Goal: Task Accomplishment & Management: Use online tool/utility

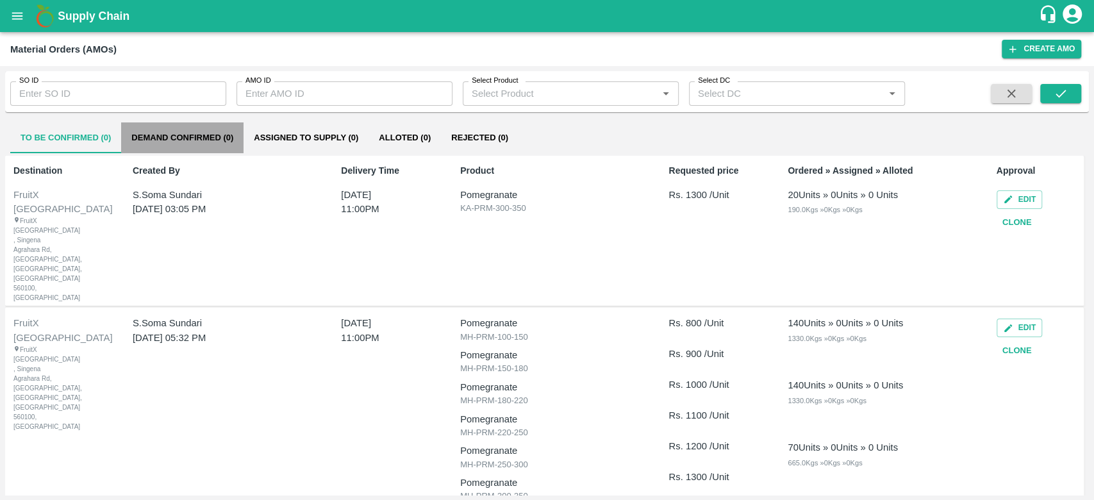
click at [220, 130] on button "Demand Confirmed (0)" at bounding box center [182, 137] width 122 height 31
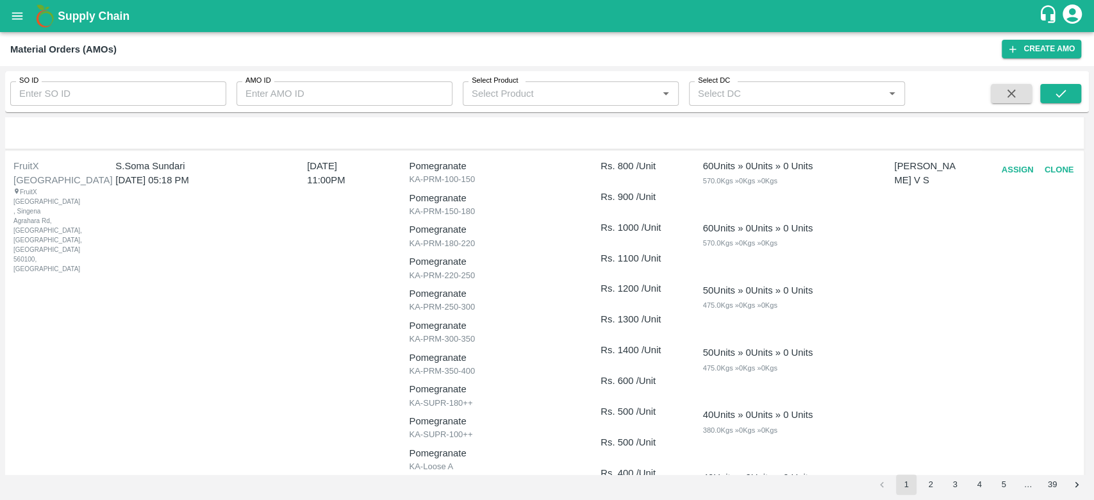
scroll to position [664, 0]
click at [1047, 170] on button "Clone" at bounding box center [1058, 171] width 41 height 22
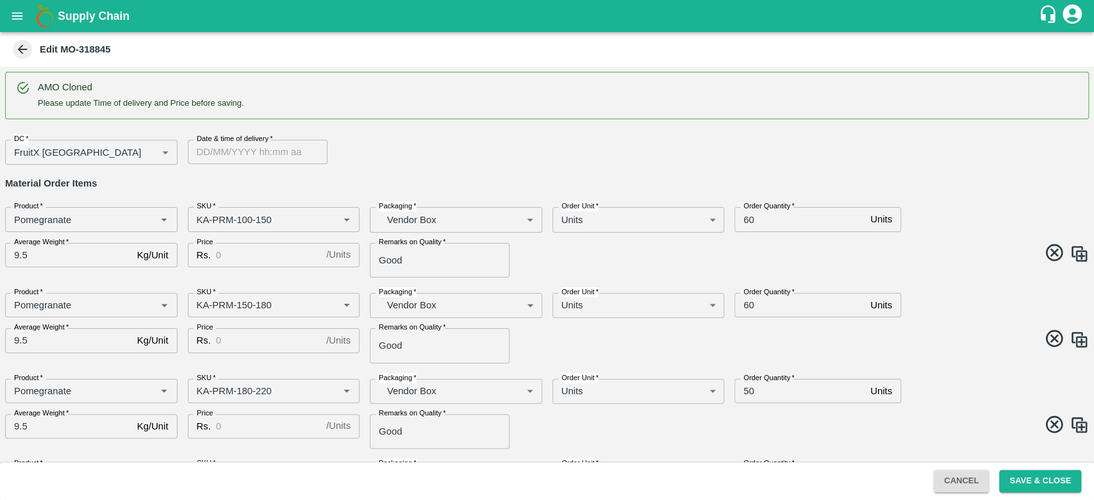
type input "DD/MM/YYYY hh:mm aa"
click at [249, 155] on input "DD/MM/YYYY hh:mm aa" at bounding box center [253, 152] width 131 height 24
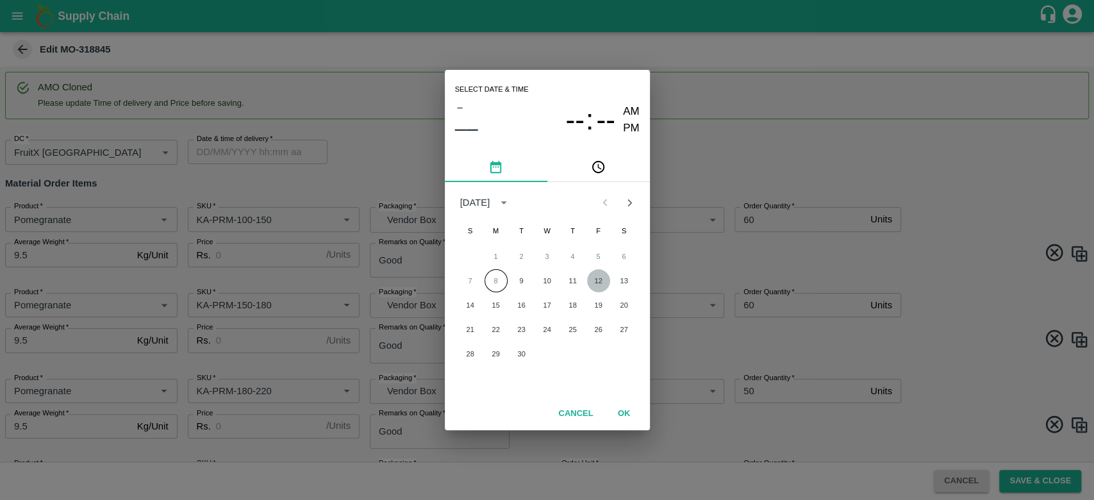
click at [604, 284] on button "12" at bounding box center [598, 280] width 23 height 23
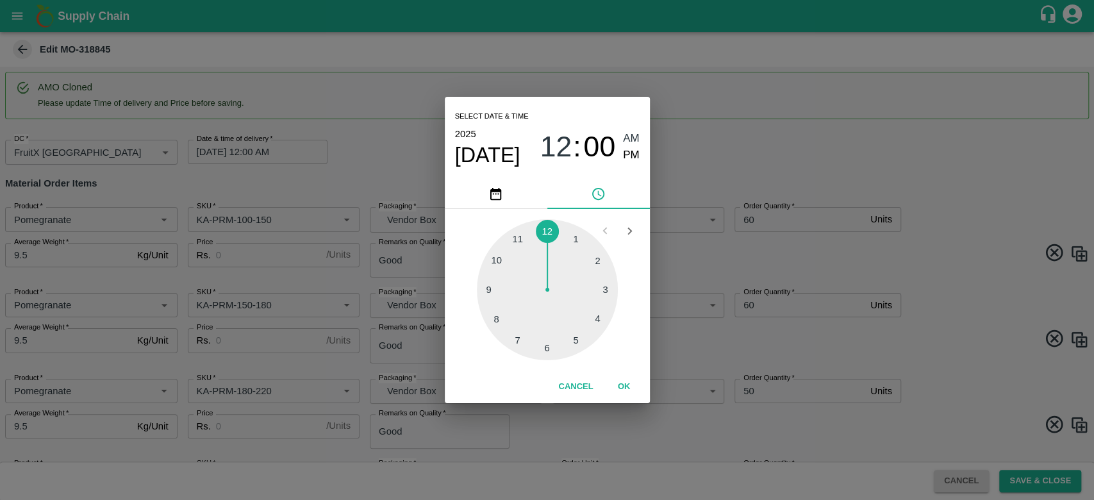
click at [604, 284] on div at bounding box center [547, 289] width 141 height 141
type input "[DATE] 03:00 AM"
click at [621, 379] on button "OK" at bounding box center [624, 387] width 41 height 22
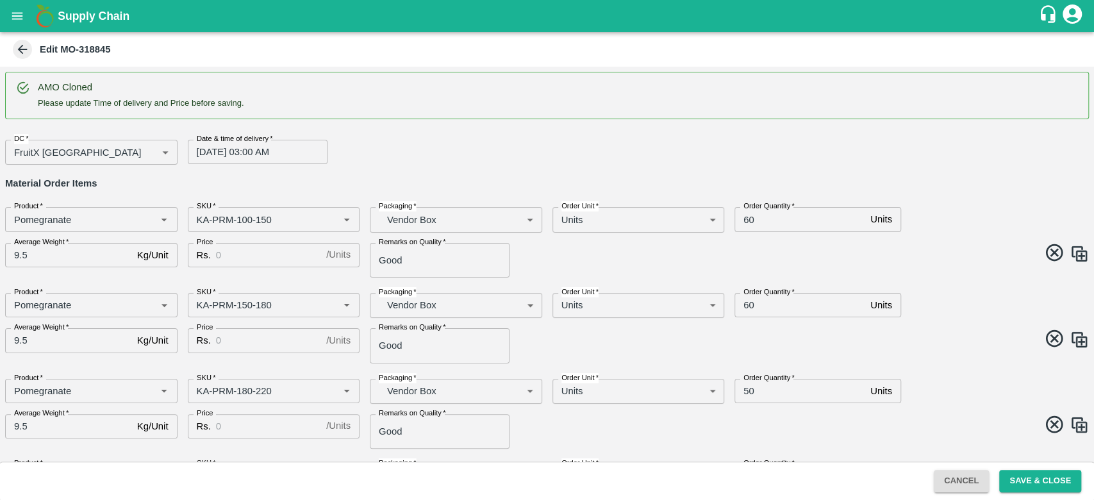
click at [561, 156] on div "DC   * FruitX [GEOGRAPHIC_DATA] 147 DC Date & time of delivery   * [DATE] 03:00…" at bounding box center [542, 146] width 1094 height 35
click at [769, 219] on input "60" at bounding box center [799, 219] width 131 height 24
type input "6"
type input "100"
click at [766, 310] on input "60" at bounding box center [799, 305] width 131 height 24
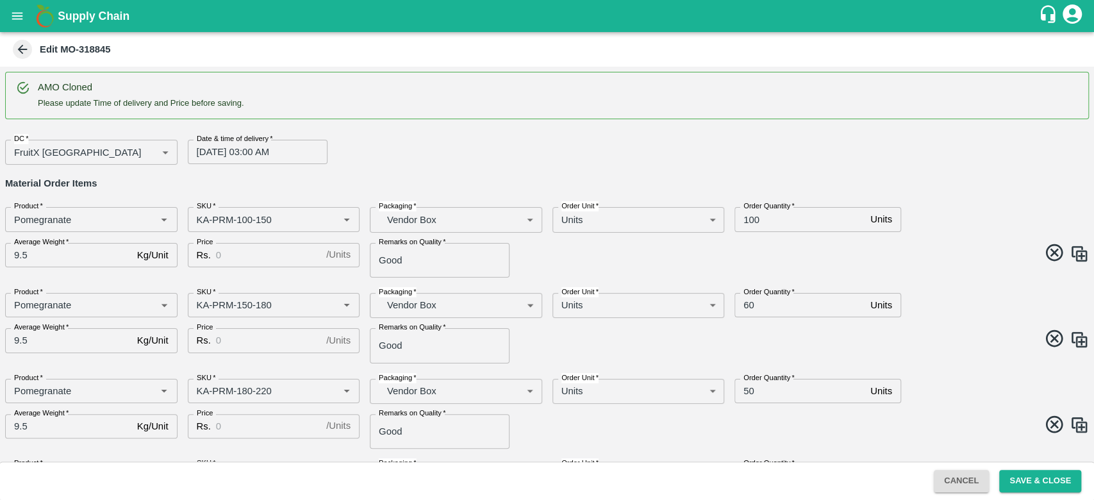
click at [915, 265] on span at bounding box center [815, 254] width 547 height 25
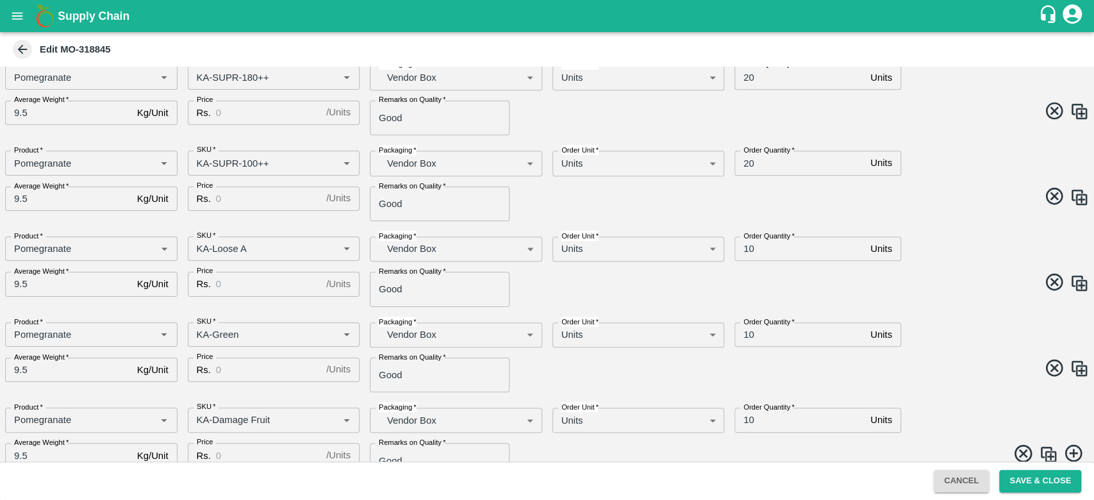
scroll to position [740, 0]
click at [1083, 288] on img at bounding box center [1079, 284] width 19 height 19
type input "KA-Loose A"
type input "KA-Green"
click at [283, 338] on input "SKU   *" at bounding box center [255, 335] width 127 height 17
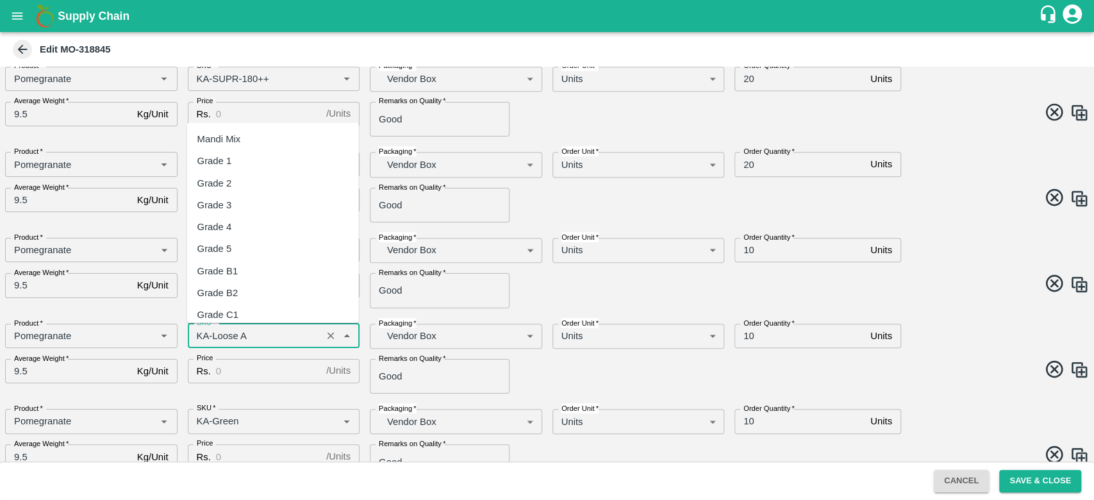
scroll to position [8310, 0]
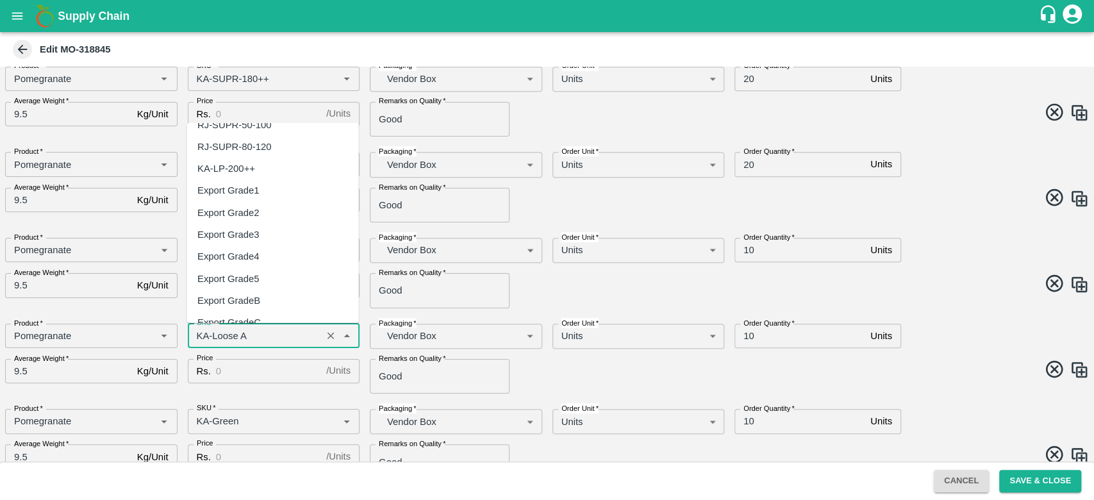
click at [283, 338] on input "SKU   *" at bounding box center [255, 335] width 127 height 17
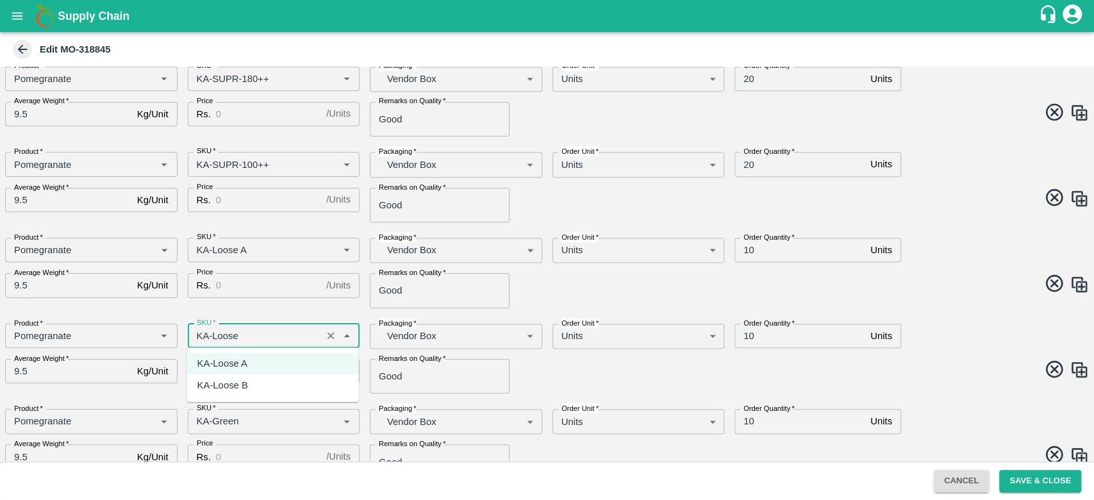
click at [261, 386] on div "KA-Loose B" at bounding box center [273, 386] width 172 height 22
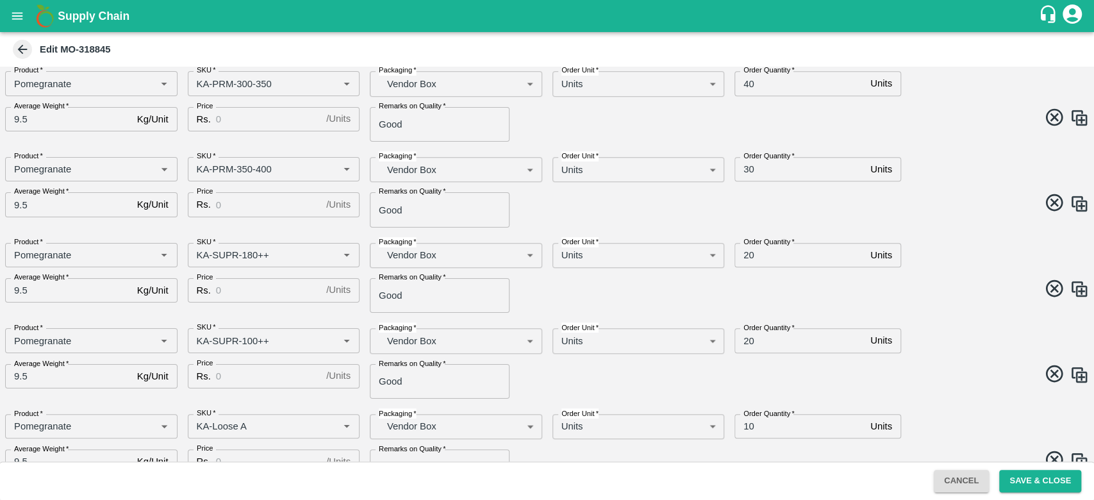
scroll to position [561, 0]
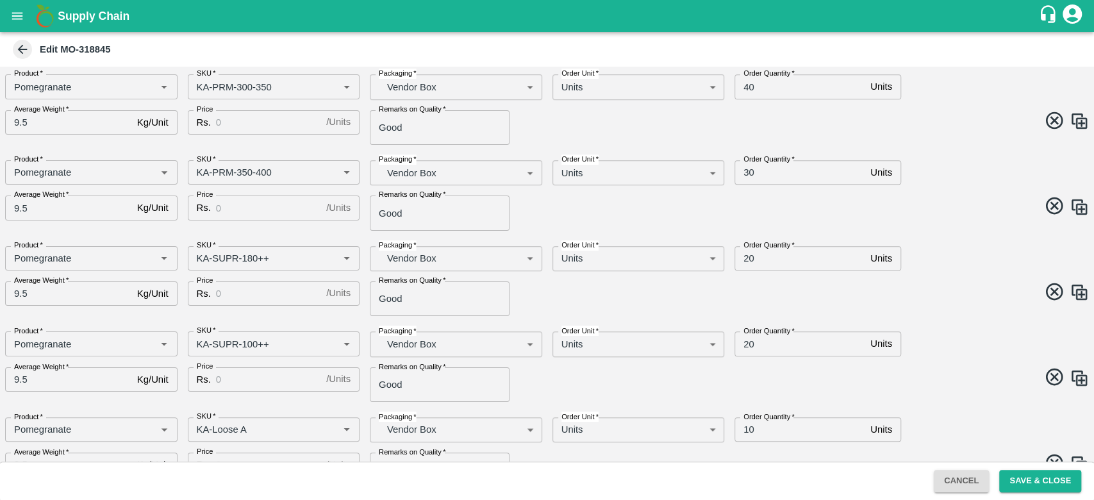
type input "KA-Loose B"
click at [762, 262] on input "20" at bounding box center [799, 258] width 131 height 24
type input "2"
type input "50"
click at [761, 338] on input "20" at bounding box center [799, 343] width 131 height 24
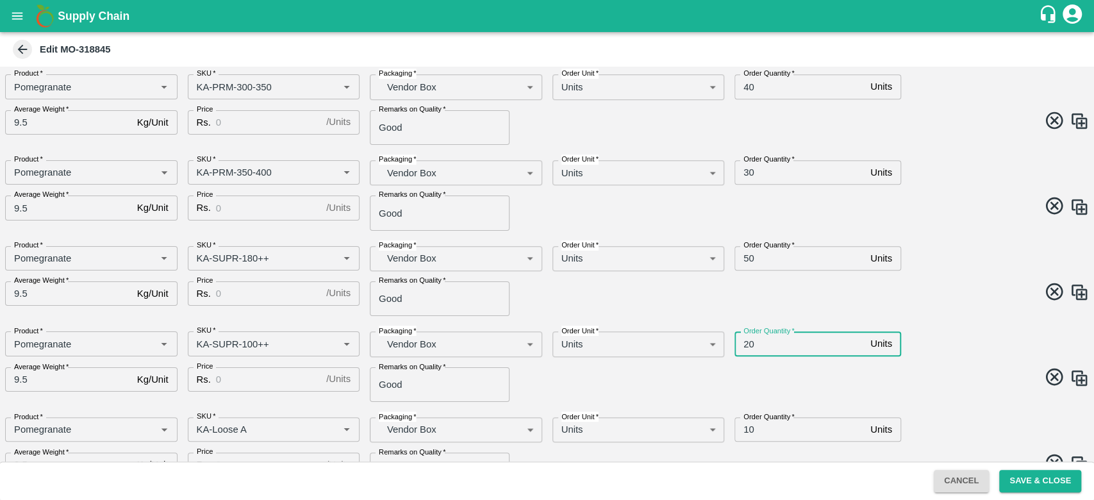
type input "2"
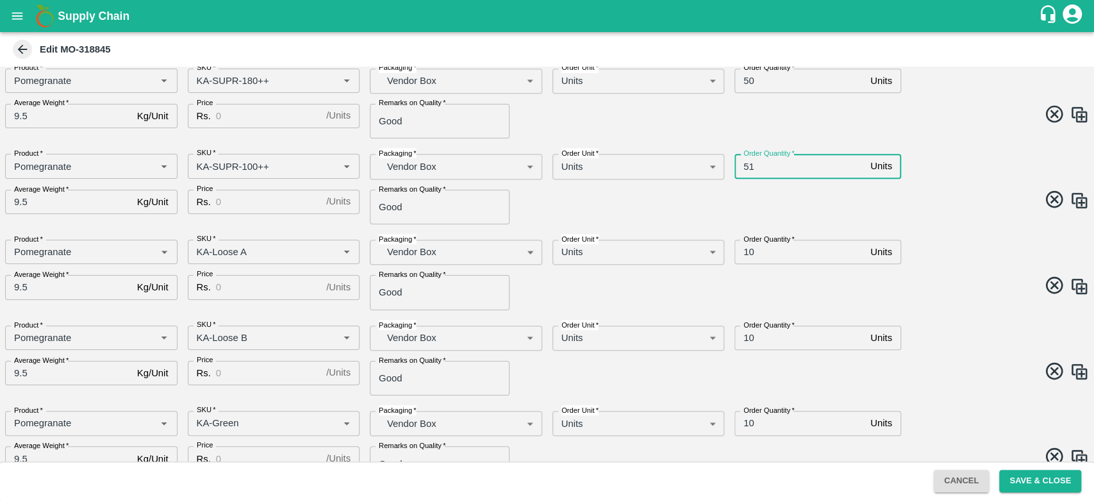
scroll to position [675, 0]
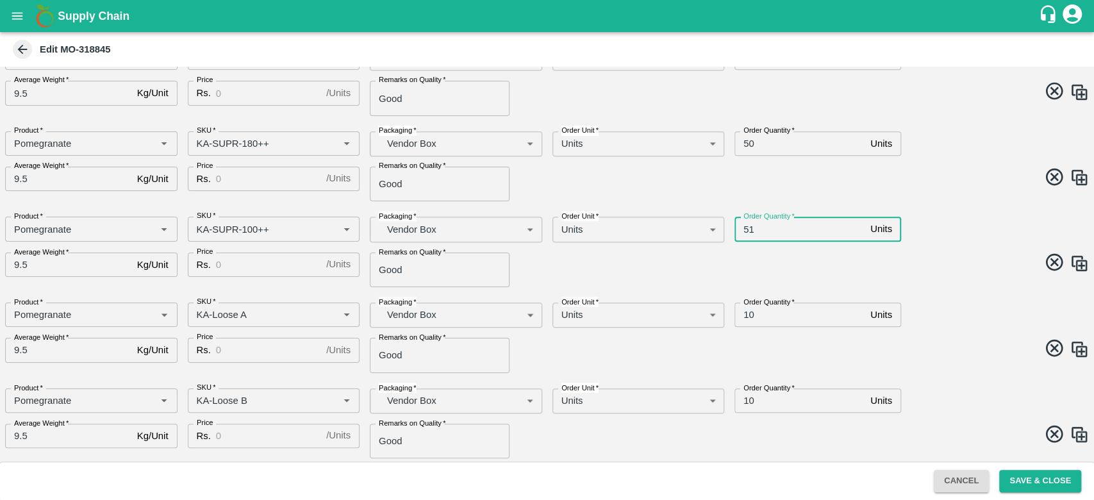
type input "51"
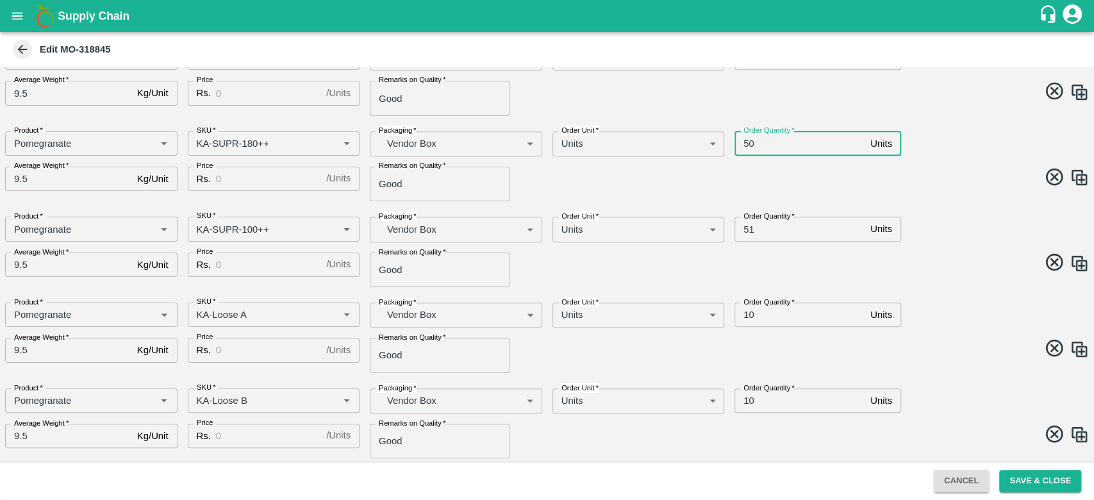
click at [763, 144] on input "50" at bounding box center [799, 143] width 131 height 24
type input "5"
type input "1"
click at [773, 235] on input "51" at bounding box center [799, 229] width 131 height 24
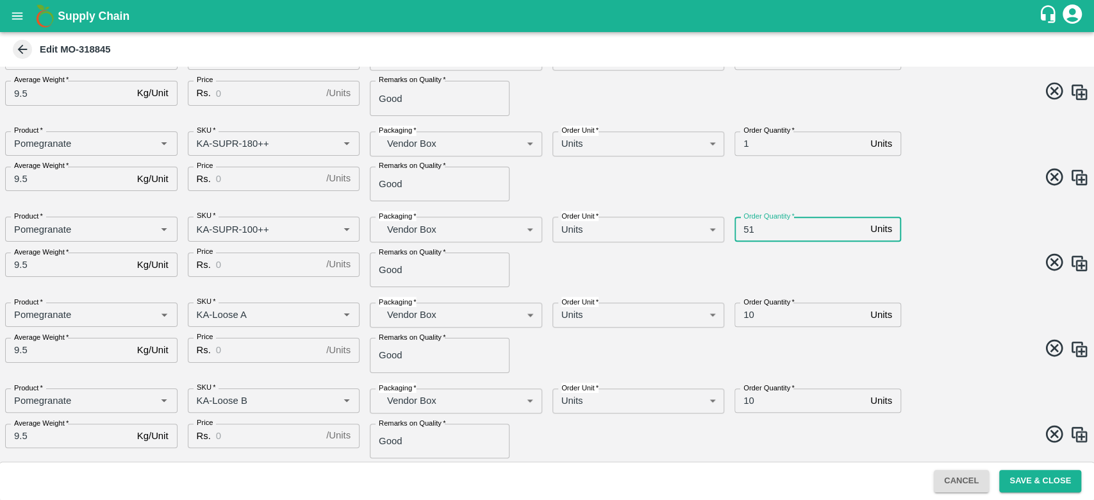
type input "5"
type input "80"
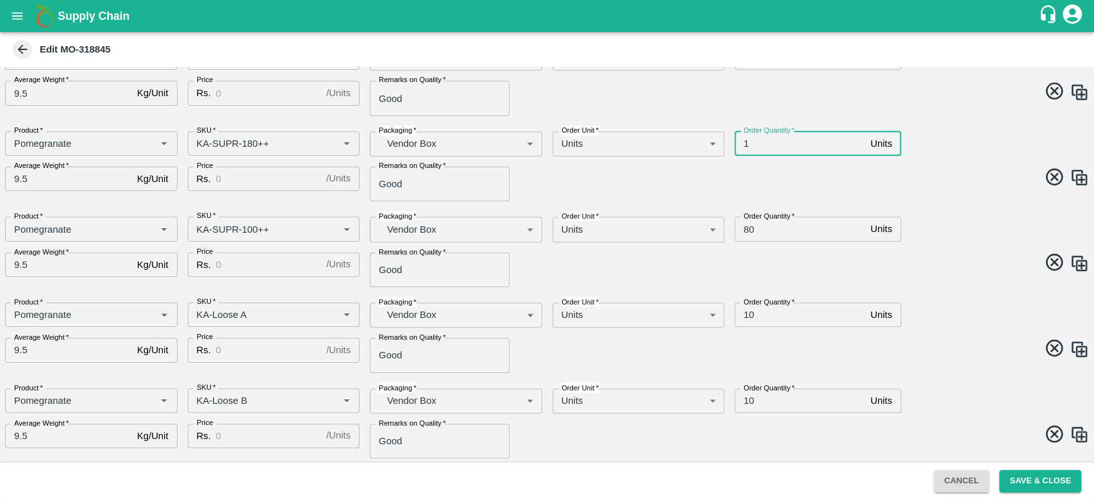
click at [760, 136] on input "1" at bounding box center [799, 143] width 131 height 24
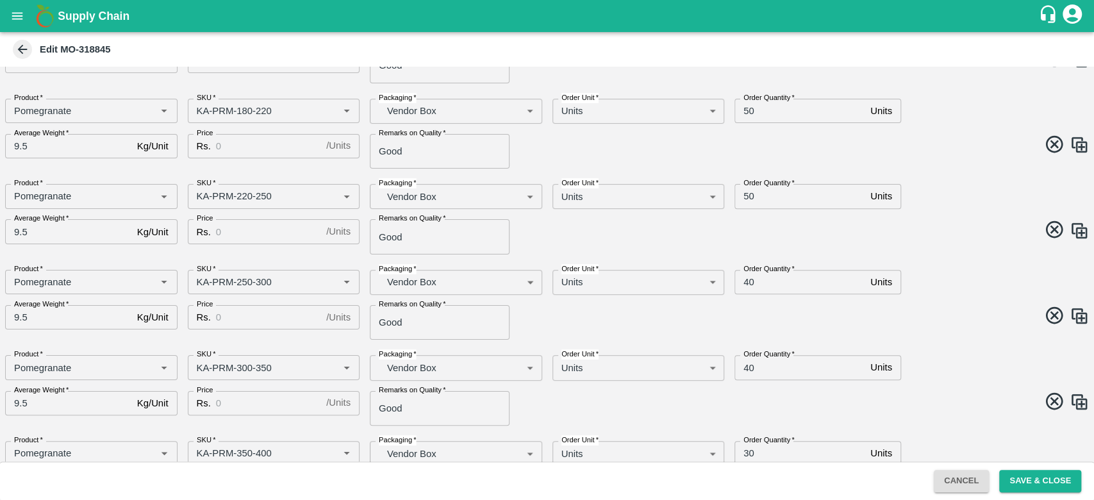
scroll to position [0, 0]
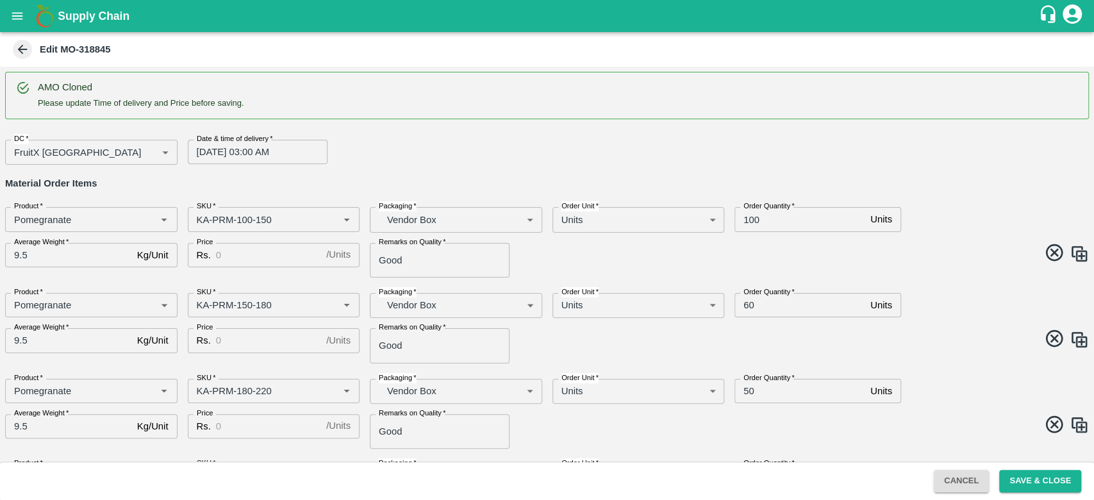
type input "100"
drag, startPoint x: 60, startPoint y: 49, endPoint x: 125, endPoint y: 49, distance: 64.7
click at [125, 49] on div "Edit MO-318845" at bounding box center [545, 49] width 1071 height 19
copy b "MO-318845"
click at [1044, 479] on button "Save & Close" at bounding box center [1040, 481] width 82 height 22
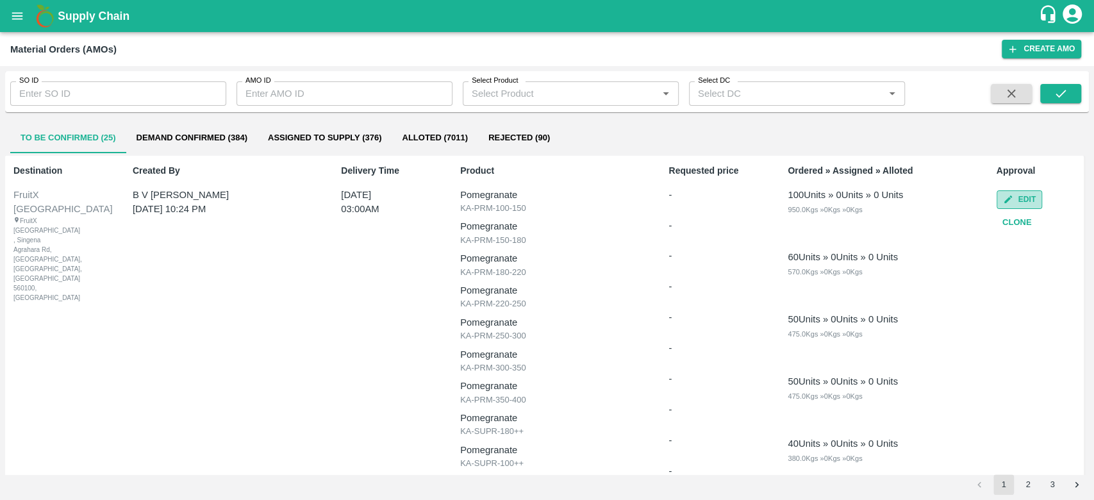
click at [997, 199] on button "Edit" at bounding box center [1020, 199] width 46 height 19
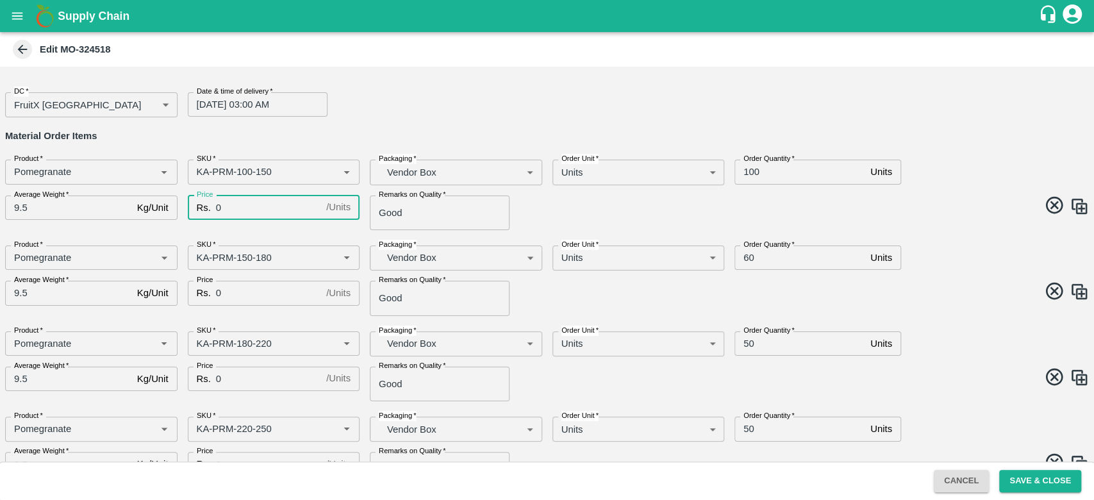
click at [268, 204] on input "0" at bounding box center [268, 207] width 105 height 24
type input "4"
type input "300"
click at [240, 294] on input "0" at bounding box center [268, 293] width 105 height 24
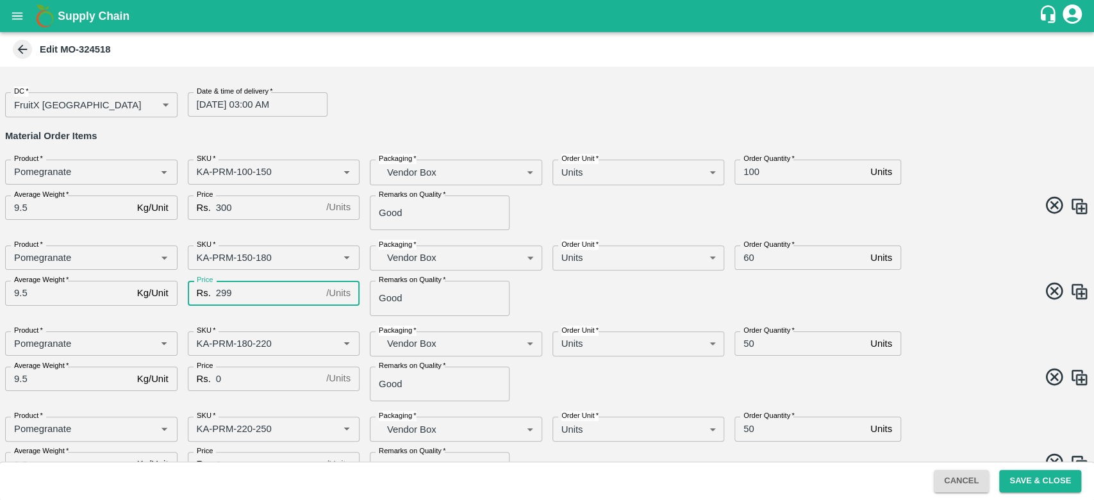
scroll to position [178, 0]
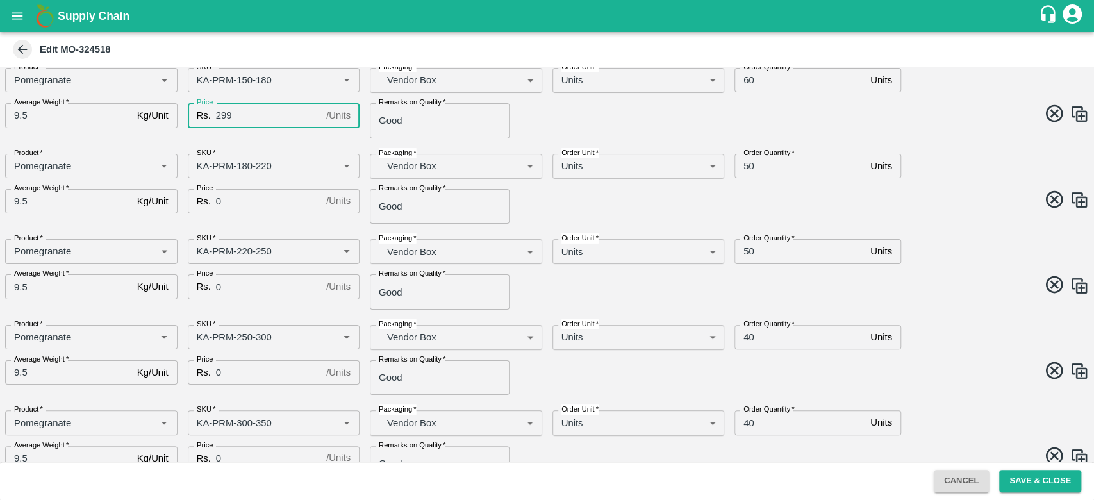
type input "299"
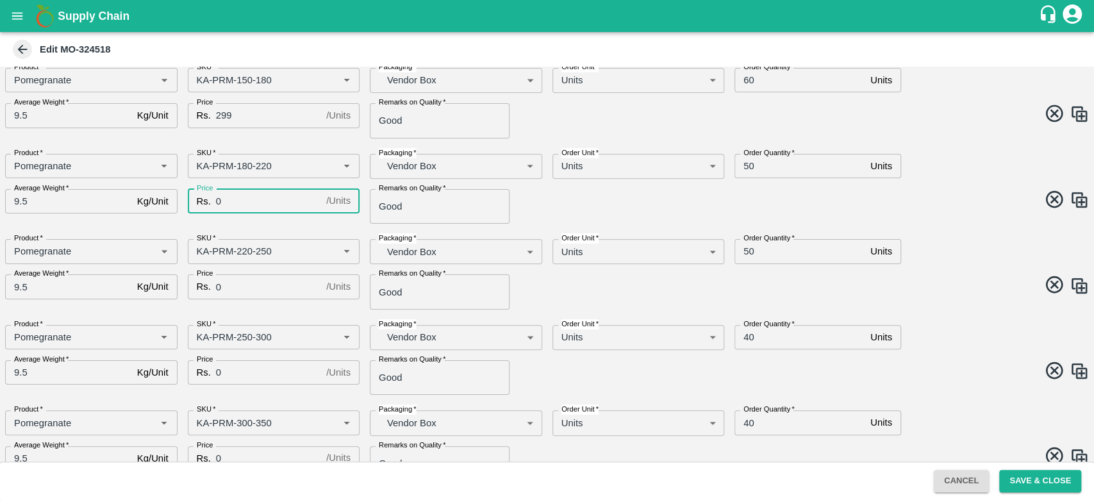
click at [243, 205] on input "0" at bounding box center [268, 201] width 105 height 24
type input "400"
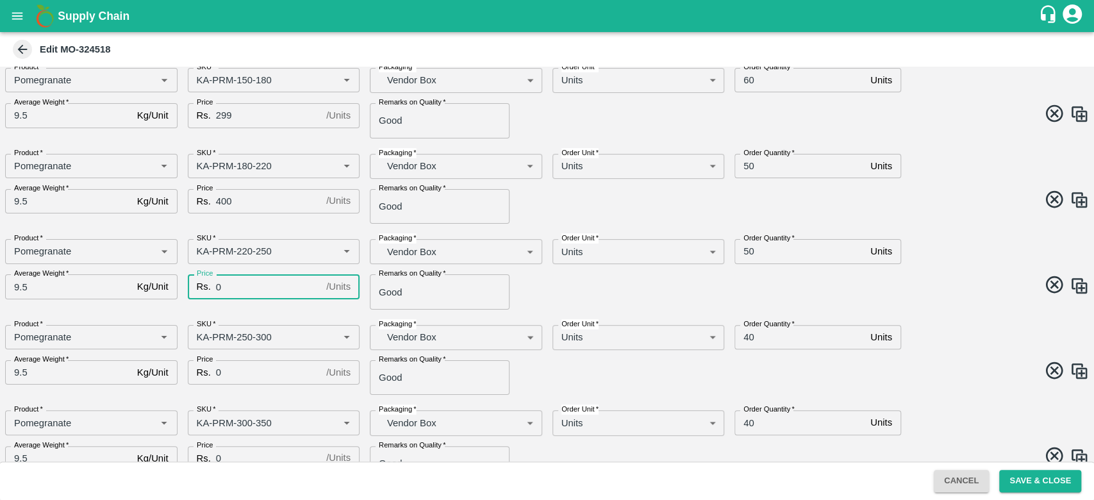
click at [244, 296] on input "0" at bounding box center [268, 286] width 105 height 24
type input "400"
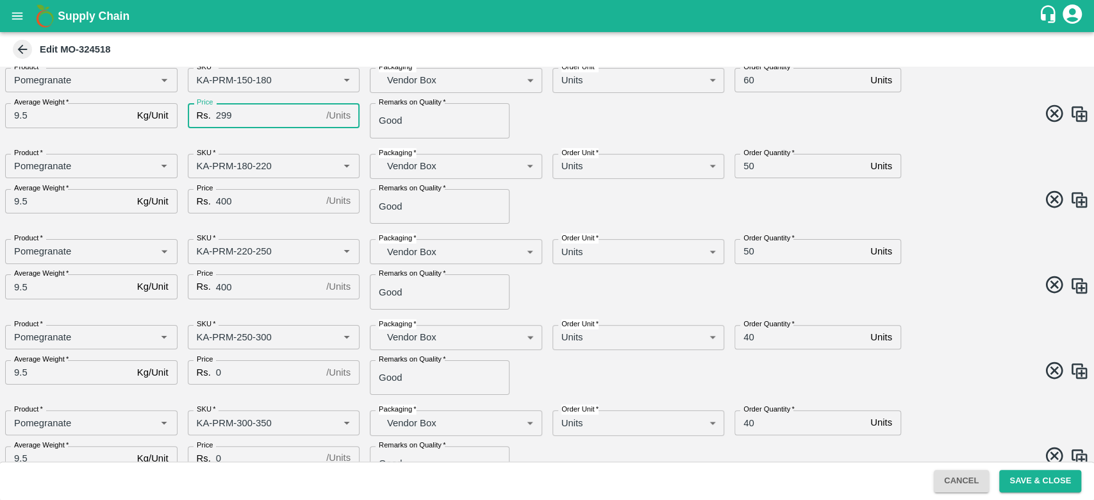
click at [244, 120] on input "299" at bounding box center [268, 115] width 105 height 24
type input "2"
type input "300"
click at [257, 146] on div "SKU   * SKU   *" at bounding box center [269, 161] width 183 height 35
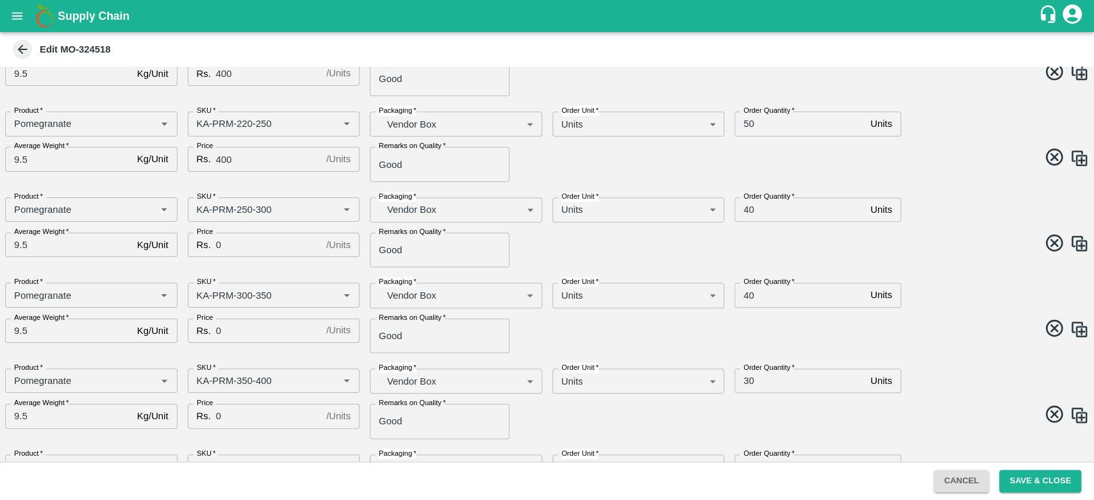
scroll to position [306, 0]
click at [251, 246] on input "0" at bounding box center [268, 244] width 105 height 24
type input "400"
click at [241, 320] on input "0" at bounding box center [268, 330] width 105 height 24
type input "4"
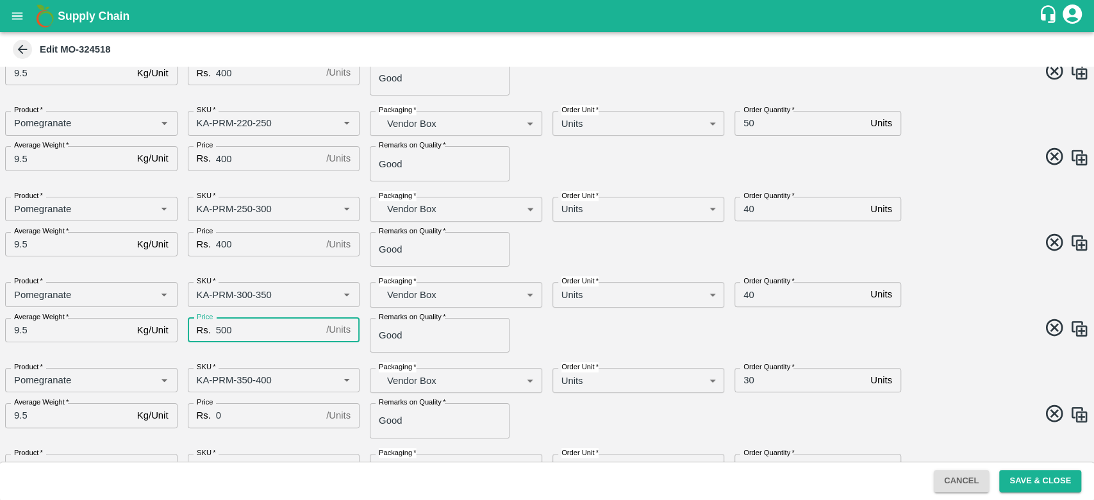
type input "500"
click at [250, 355] on div "DC   * FruitX [GEOGRAPHIC_DATA] 147 DC Date & time of delivery   * [DATE] 03:00…" at bounding box center [547, 264] width 1094 height 395
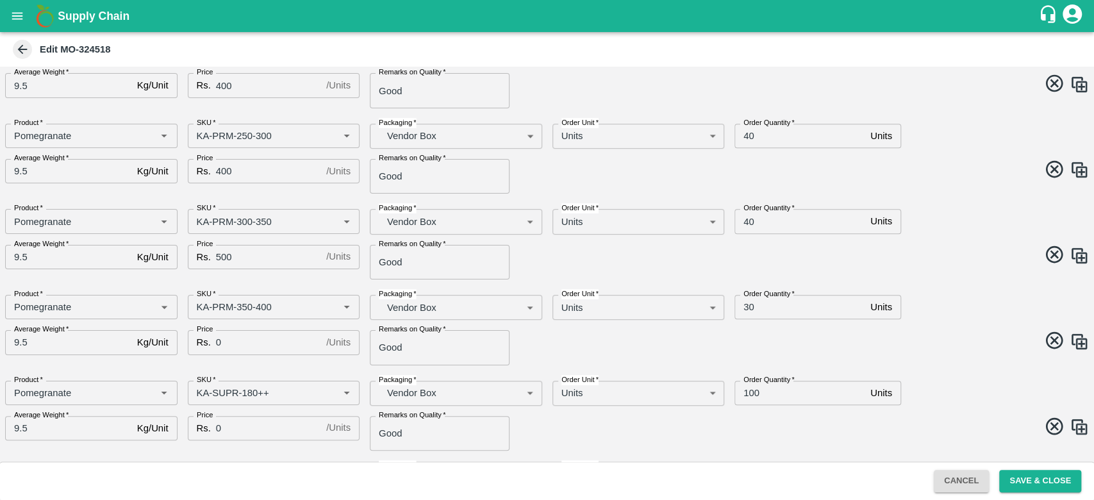
click at [238, 329] on div "Price Rs. 0 / Units Price" at bounding box center [269, 342] width 183 height 45
click at [238, 351] on input "0" at bounding box center [268, 342] width 105 height 24
type input "500"
click at [244, 371] on div "SKU   * SKU   *" at bounding box center [269, 387] width 183 height 35
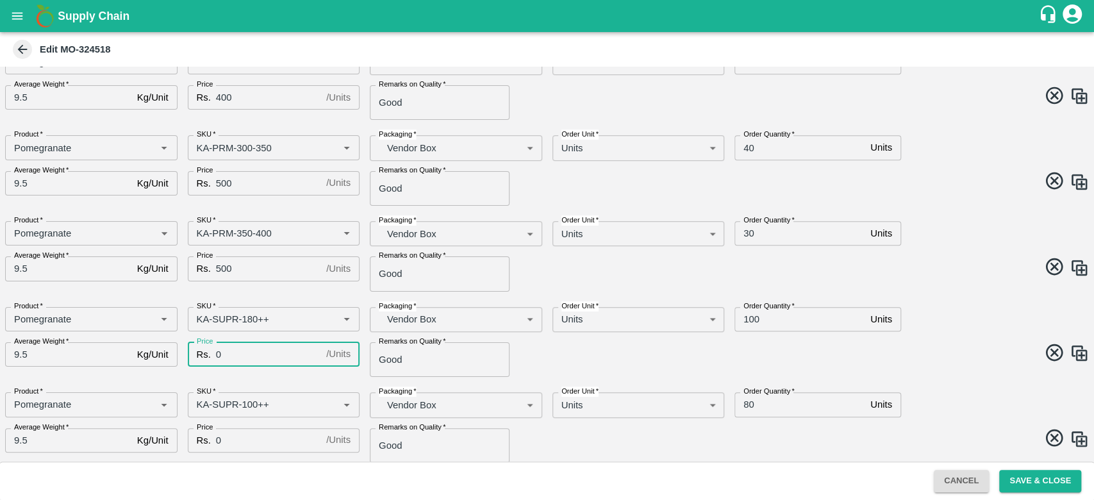
click at [235, 354] on input "0" at bounding box center [268, 354] width 105 height 24
type input "100"
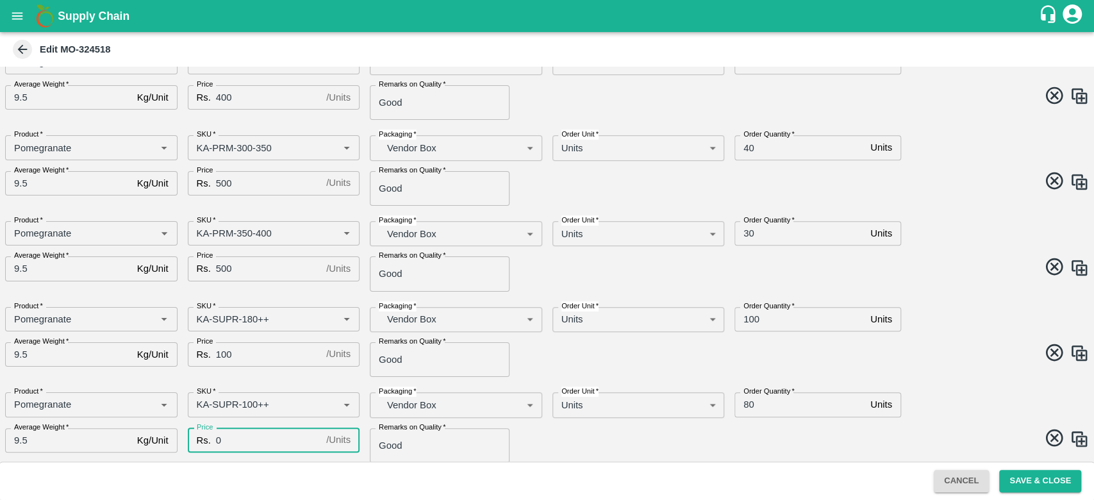
click at [234, 443] on input "0" at bounding box center [268, 440] width 105 height 24
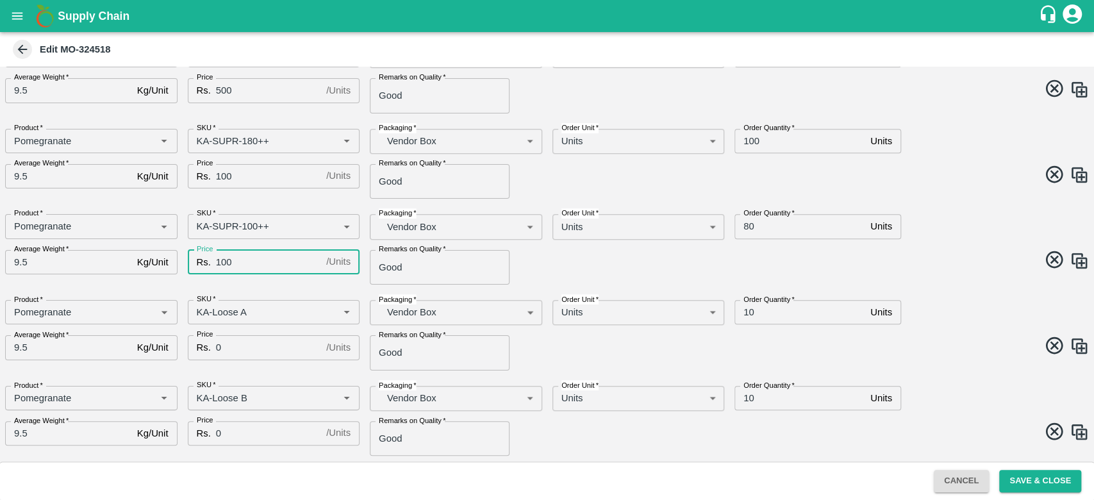
scroll to position [632, 0]
type input "100"
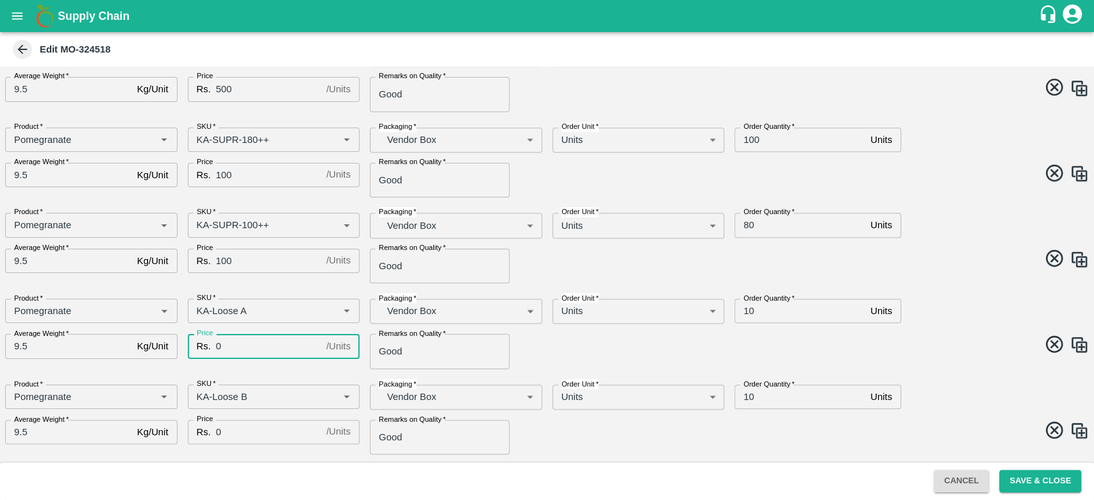
click at [236, 349] on input "0" at bounding box center [268, 346] width 105 height 24
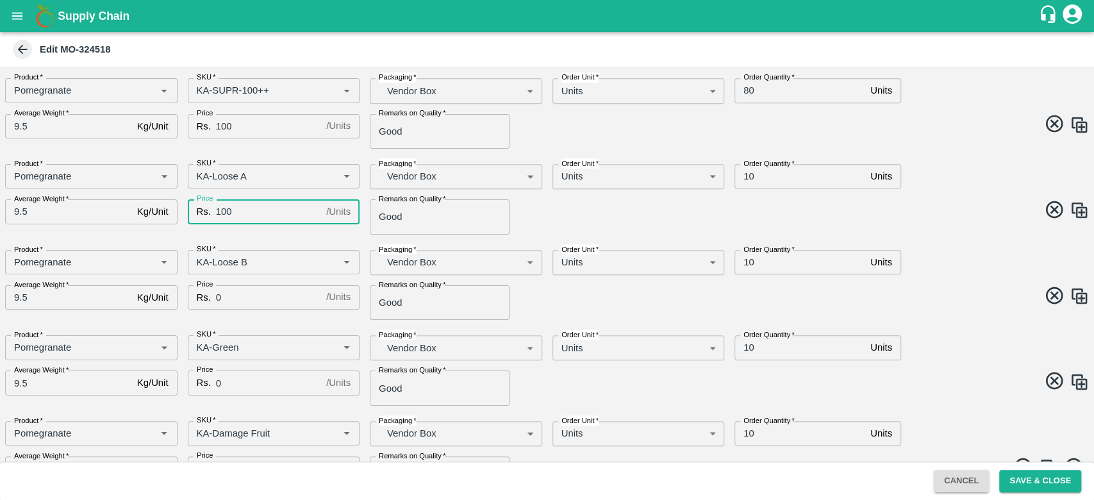
scroll to position [768, 0]
type input "100"
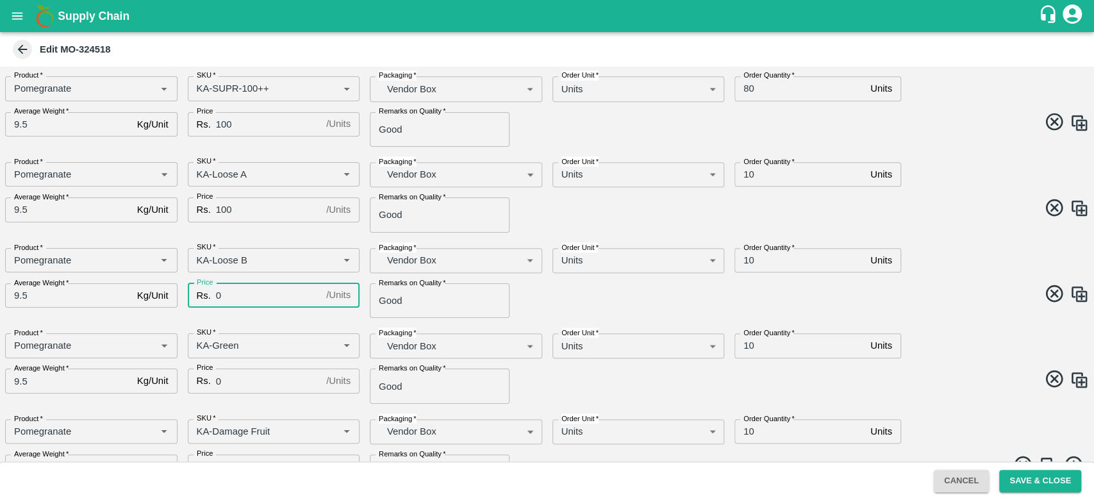
click at [242, 302] on input "0" at bounding box center [268, 295] width 105 height 24
type input "100"
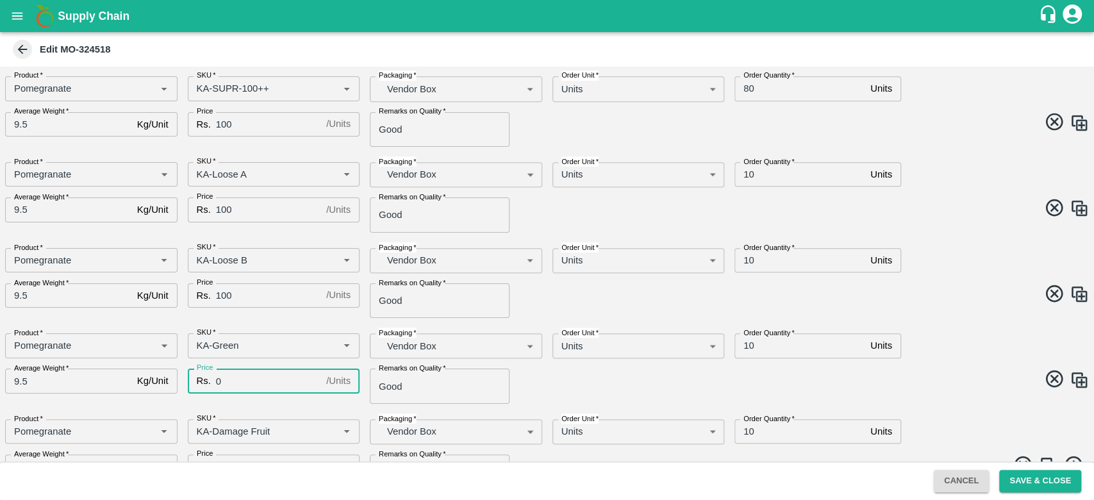
click at [234, 377] on input "0" at bounding box center [268, 381] width 105 height 24
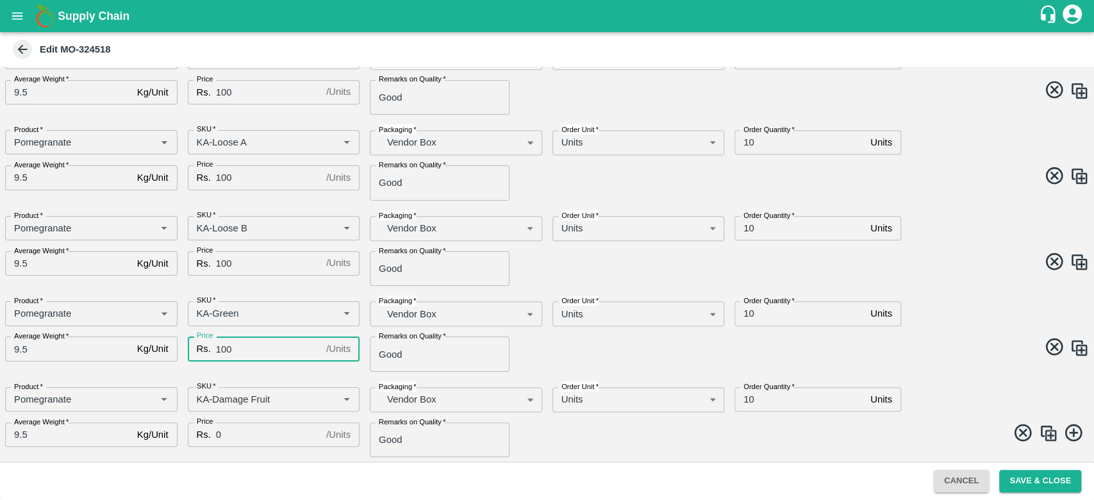
type input "100"
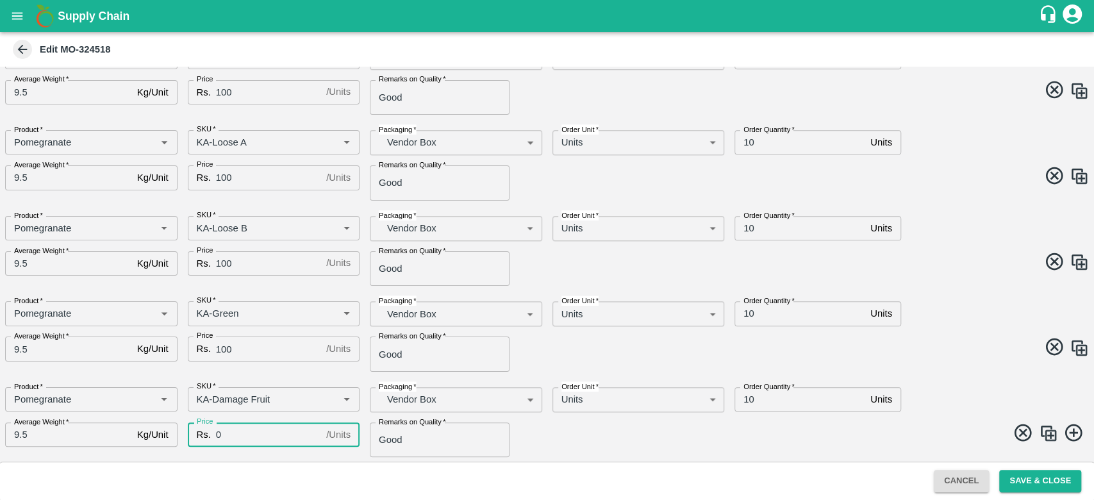
click at [234, 442] on input "0" at bounding box center [268, 434] width 105 height 24
type input "50"
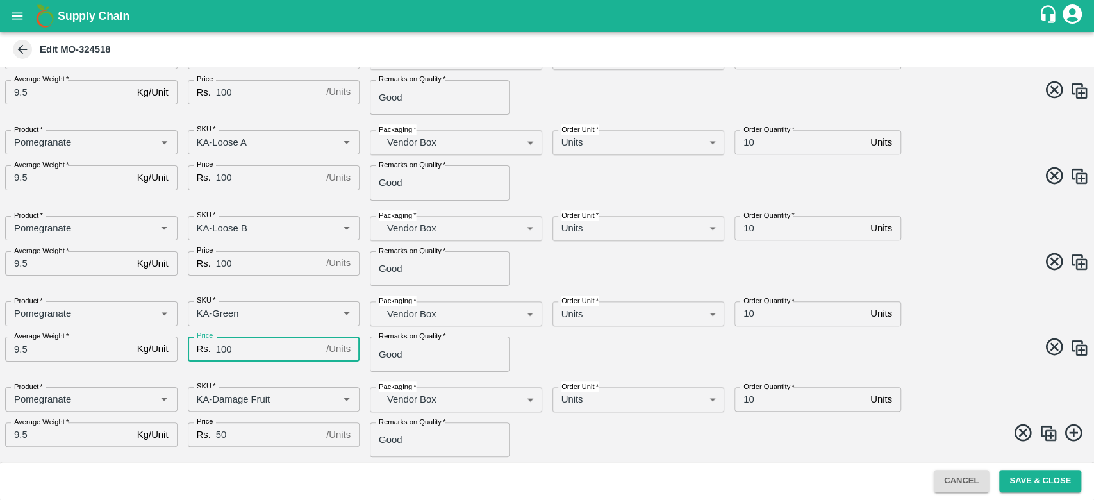
click at [238, 352] on input "100" at bounding box center [268, 348] width 105 height 24
type input "1"
type input "50"
click at [1048, 479] on button "Save & Close" at bounding box center [1040, 481] width 82 height 22
